Goal: Task Accomplishment & Management: Manage account settings

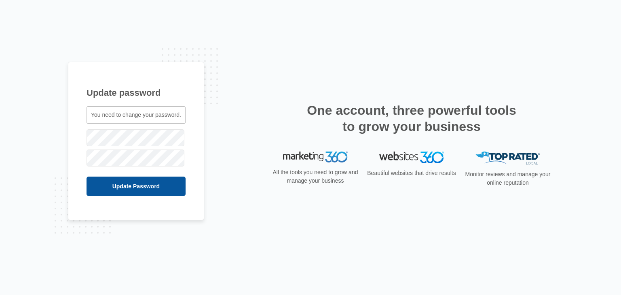
click at [108, 189] on input "Update Password" at bounding box center [136, 186] width 99 height 19
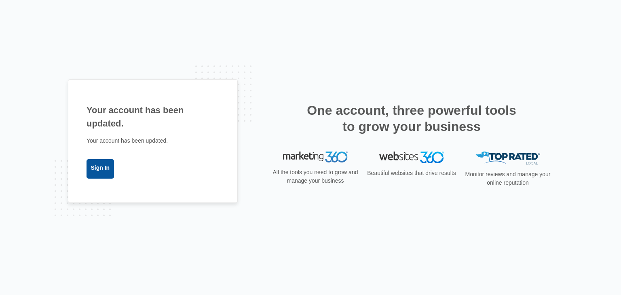
click at [90, 172] on link "Sign In" at bounding box center [100, 168] width 27 height 19
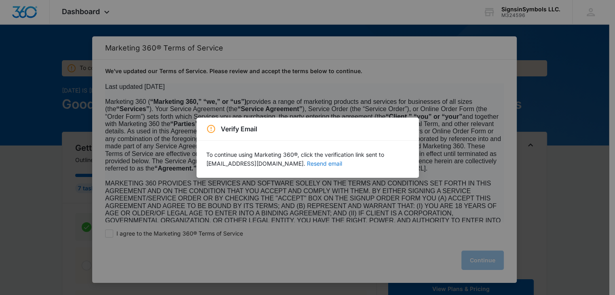
click at [307, 162] on button "Resend email" at bounding box center [324, 164] width 35 height 6
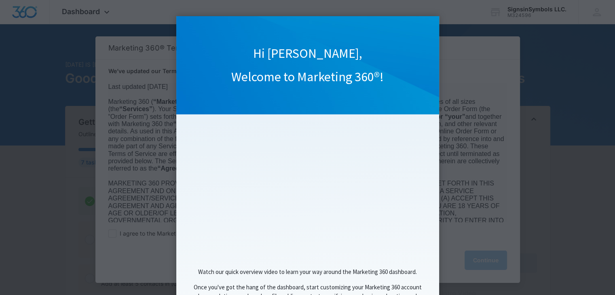
scroll to position [70, 0]
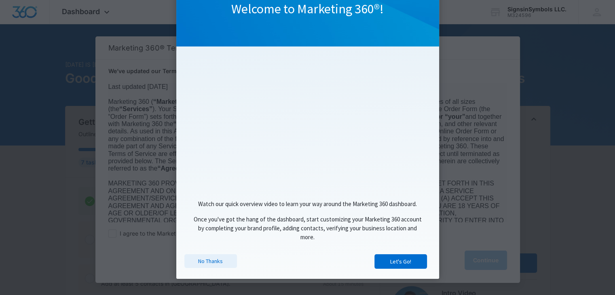
click at [204, 257] on link "No Thanks" at bounding box center [210, 261] width 53 height 14
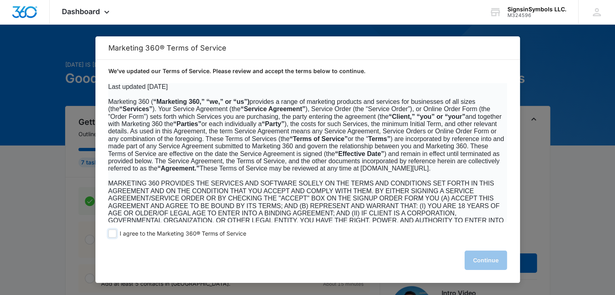
click at [113, 234] on span at bounding box center [112, 234] width 8 height 8
click at [113, 234] on input "I agree to the Marketing 360® Terms of Service" at bounding box center [112, 234] width 8 height 8
checkbox input "true"
click at [476, 262] on button "Continue" at bounding box center [485, 260] width 42 height 19
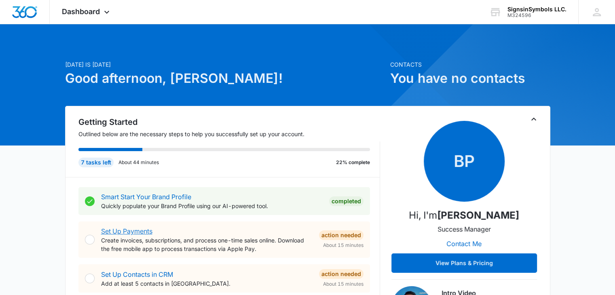
click at [140, 232] on link "Set Up Payments" at bounding box center [126, 231] width 51 height 8
